Goal: Find specific page/section: Find specific page/section

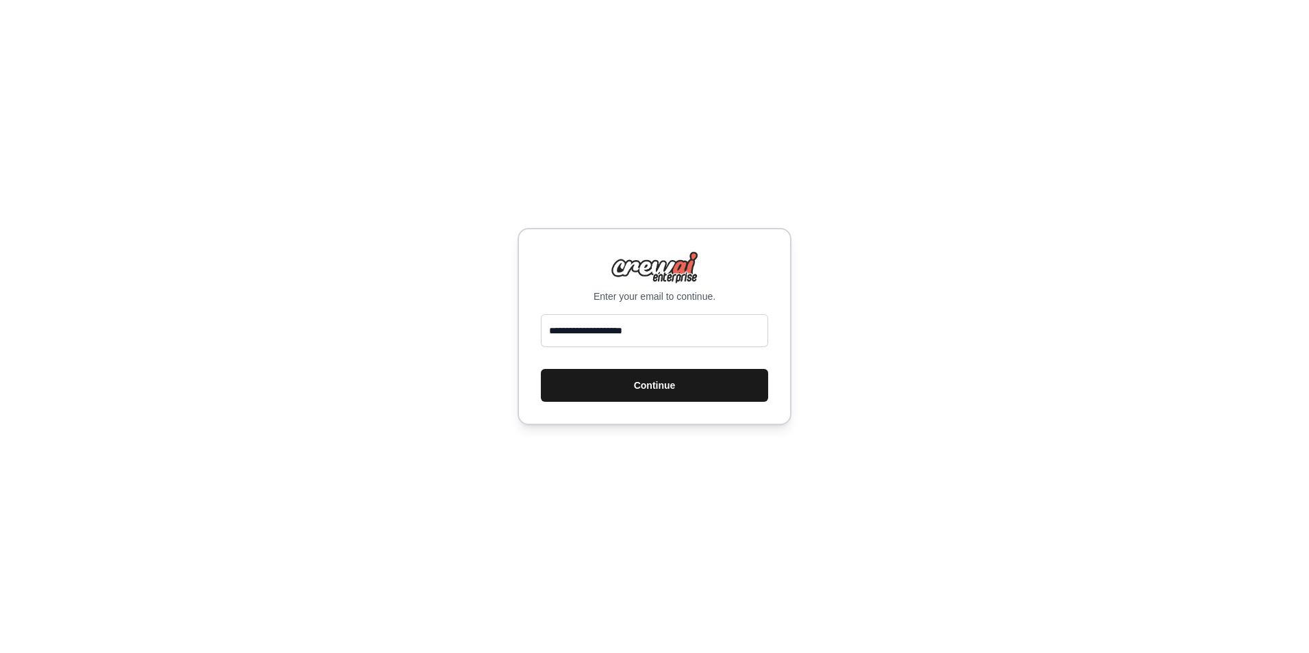
click at [609, 387] on button "Continue" at bounding box center [654, 385] width 227 height 33
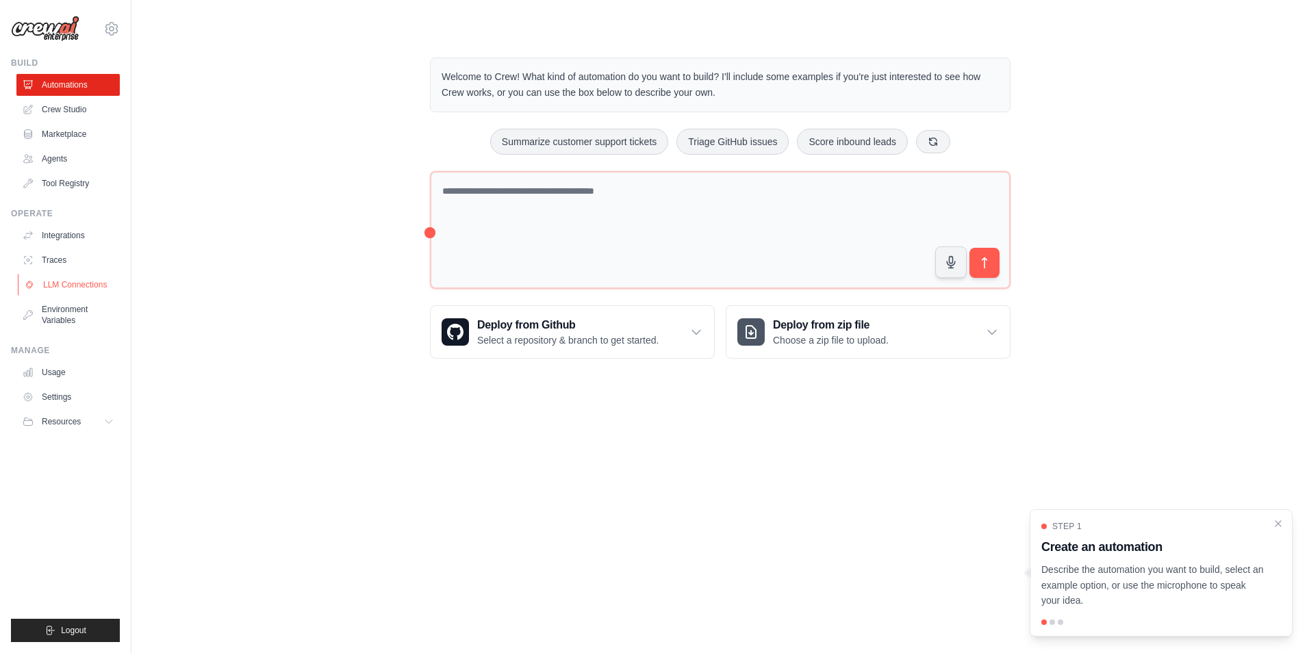
click at [60, 289] on link "LLM Connections" at bounding box center [69, 285] width 103 height 22
